Goal: Register for event/course

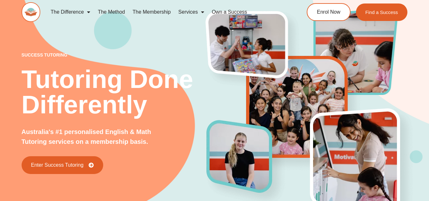
click at [112, 11] on link "The Method" at bounding box center [111, 12] width 35 height 15
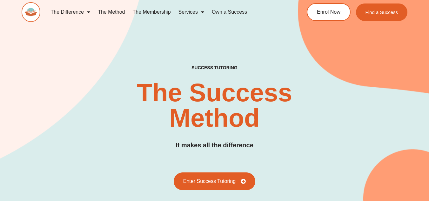
click at [151, 10] on link "The Membership" at bounding box center [152, 12] width 46 height 15
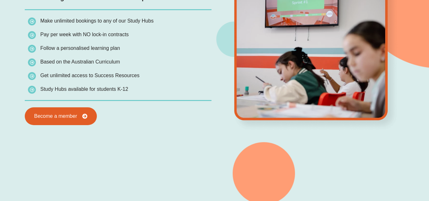
scroll to position [601, 0]
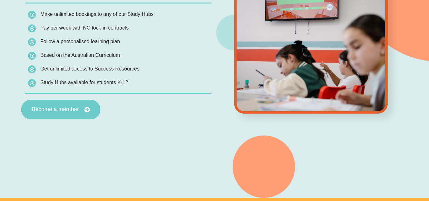
drag, startPoint x: 68, startPoint y: 112, endPoint x: 68, endPoint y: 104, distance: 8.3
click at [68, 112] on link "Become a member" at bounding box center [60, 110] width 79 height 20
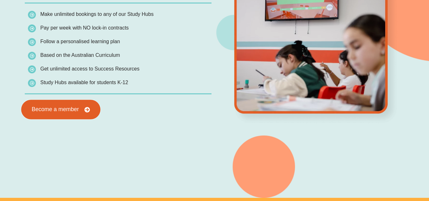
scroll to position [629, 0]
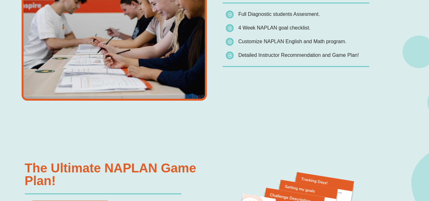
scroll to position [633, 0]
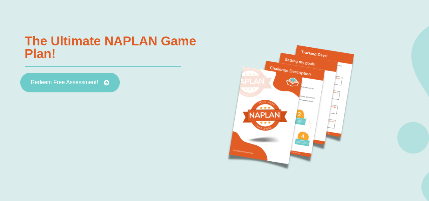
click at [88, 78] on link "Redeem Free Assessment!" at bounding box center [69, 83] width 99 height 20
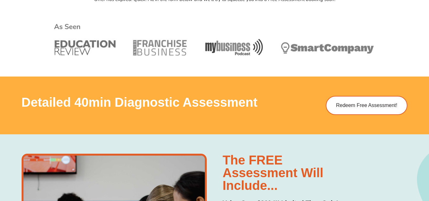
scroll to position [381, 0]
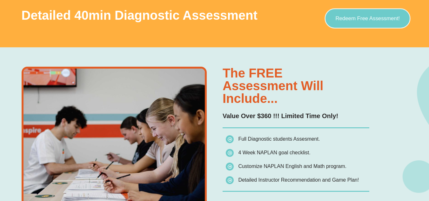
click at [341, 23] on link "Redeem Free Assessment!" at bounding box center [368, 19] width 86 height 20
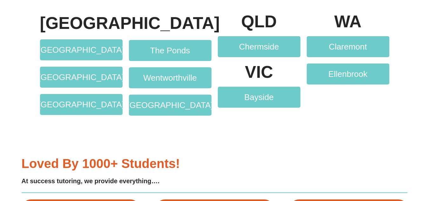
scroll to position [1206, 0]
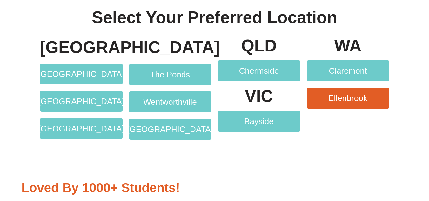
click at [346, 95] on span "Ellenbrook" at bounding box center [347, 98] width 39 height 8
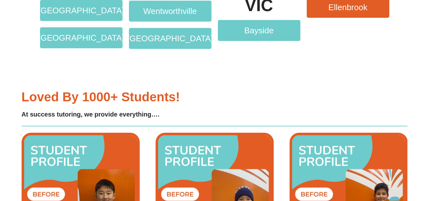
scroll to position [1333, 0]
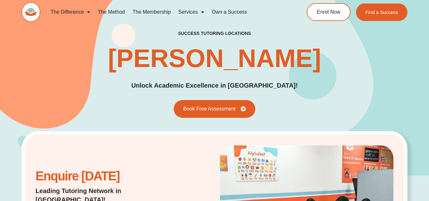
scroll to position [2120, 0]
